Goal: Obtain resource: Download file/media

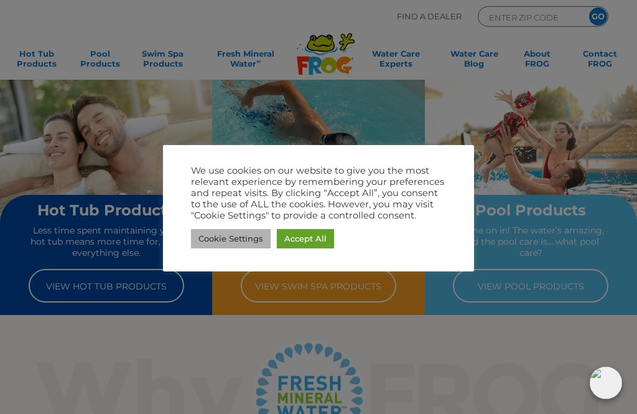
click at [242, 233] on link "Cookie Settings" at bounding box center [231, 238] width 80 height 19
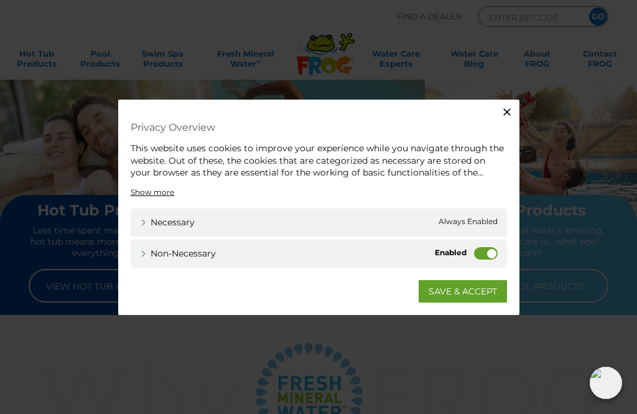
click at [480, 249] on label "Non-necessary" at bounding box center [486, 252] width 24 height 12
click at [0, 0] on input "Non-necessary" at bounding box center [0, 0] width 0 height 0
click at [473, 292] on link "SAVE & ACCEPT" at bounding box center [463, 290] width 88 height 22
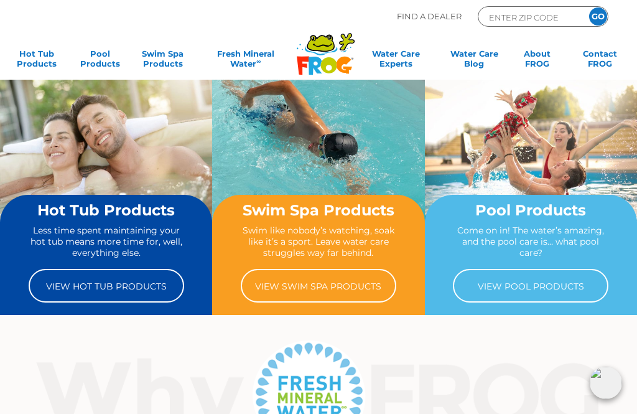
click at [541, 284] on link "View Pool Products" at bounding box center [531, 286] width 156 height 34
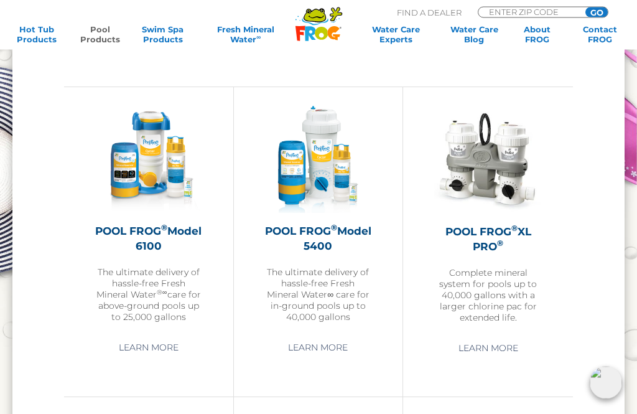
scroll to position [1515, 0]
click at [321, 357] on link "Learn More" at bounding box center [318, 347] width 88 height 22
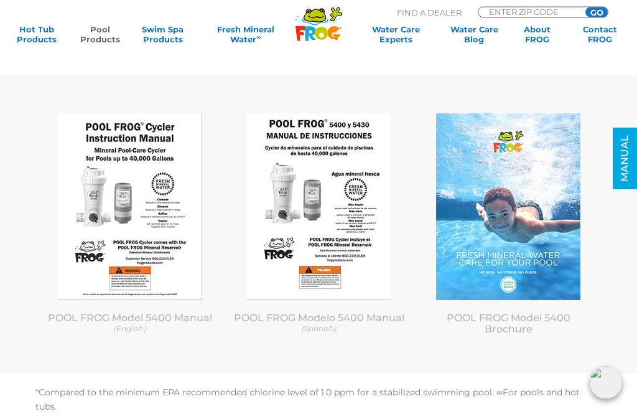
scroll to position [4491, 0]
click at [152, 331] on link "POOL FROG Model 5400 Manual (English)" at bounding box center [130, 323] width 171 height 22
